Goal: Information Seeking & Learning: Check status

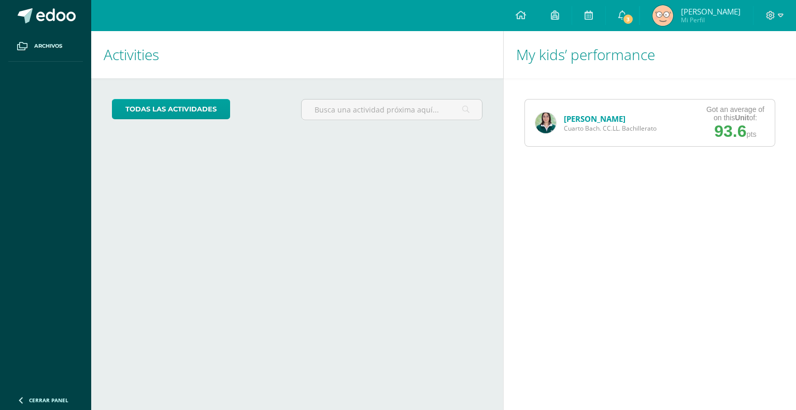
click at [568, 118] on link "[PERSON_NAME]" at bounding box center [595, 119] width 62 height 10
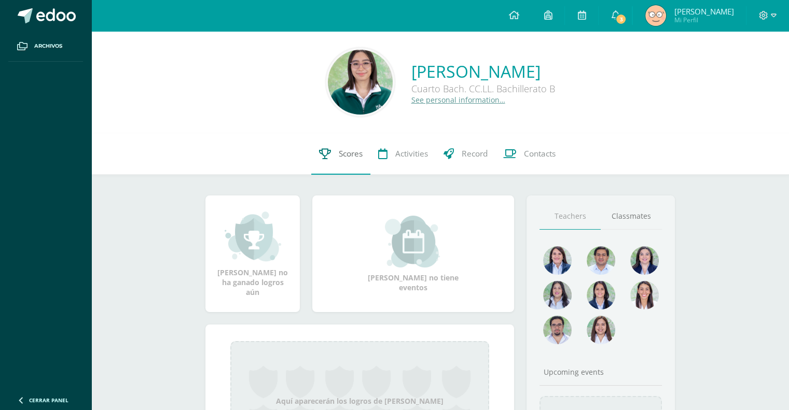
click at [330, 165] on link "Scores" at bounding box center [340, 153] width 59 height 41
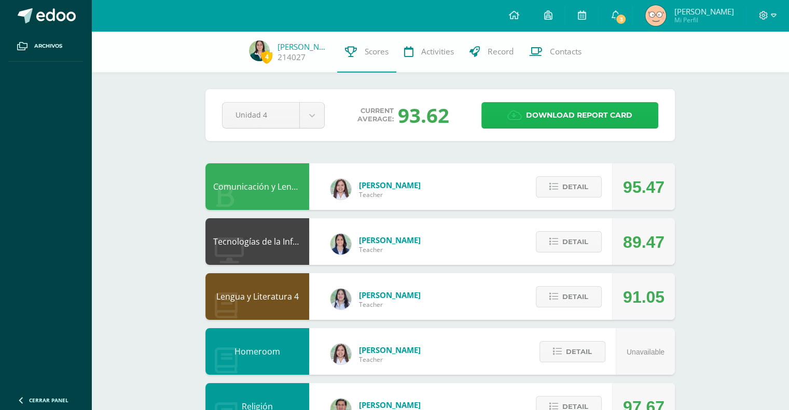
click at [500, 116] on link "Download report card" at bounding box center [569, 115] width 177 height 26
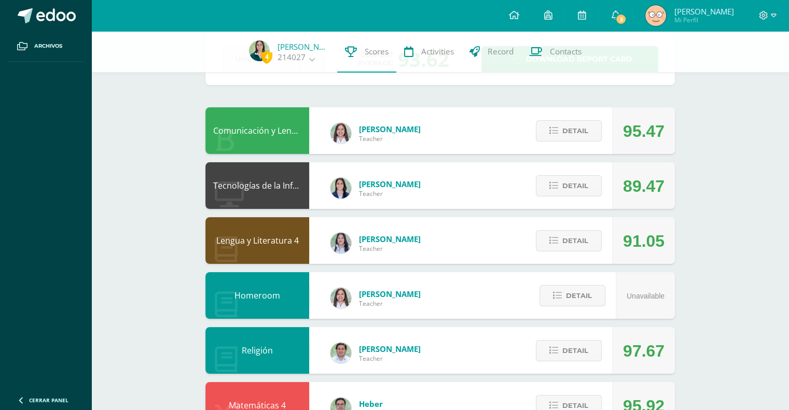
scroll to position [56, 0]
click at [576, 235] on span "Detail" at bounding box center [575, 240] width 26 height 19
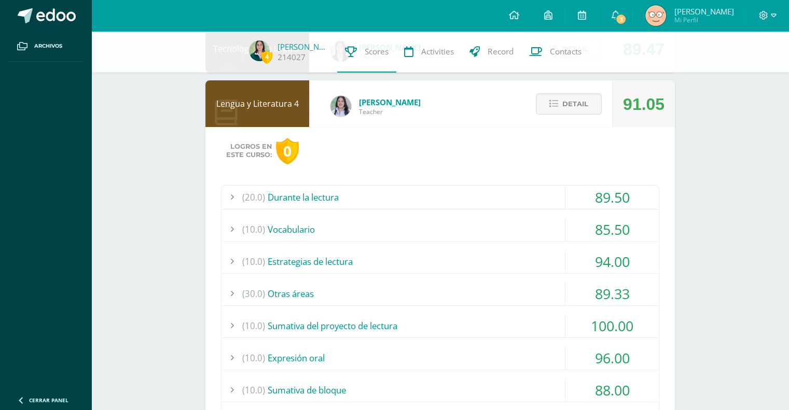
scroll to position [193, 0]
click at [580, 98] on span "Detail" at bounding box center [575, 103] width 26 height 19
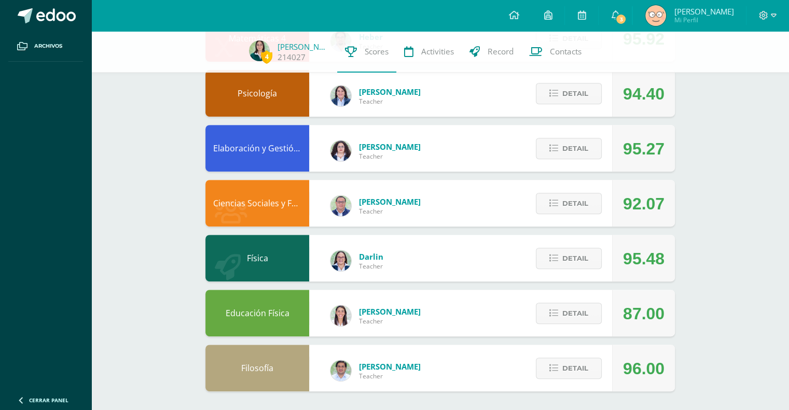
scroll to position [425, 0]
